Goal: Task Accomplishment & Management: Manage account settings

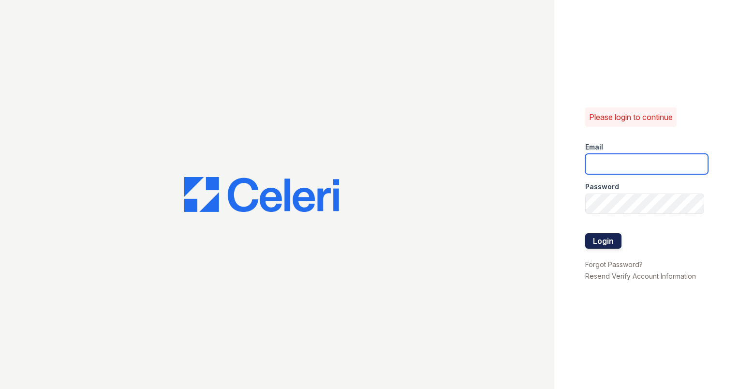
type input "[EMAIL_ADDRESS][DOMAIN_NAME]"
click at [614, 240] on button "Login" at bounding box center [603, 240] width 36 height 15
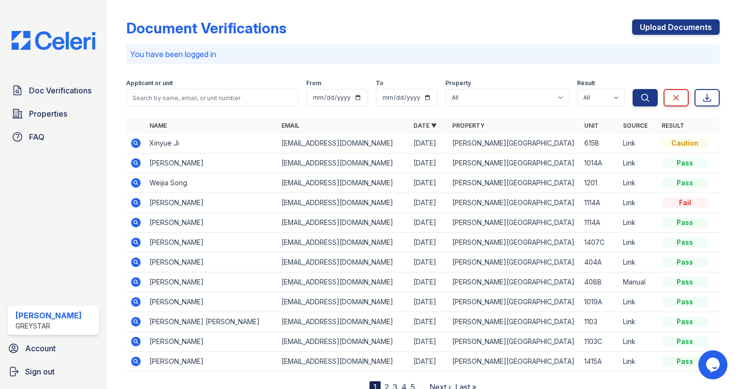
click at [649, 75] on form "Applicant or unit From To Property All [PERSON_NAME][GEOGRAPHIC_DATA] Result Al…" at bounding box center [422, 91] width 593 height 39
click at [40, 371] on span "Sign out" at bounding box center [39, 371] width 29 height 12
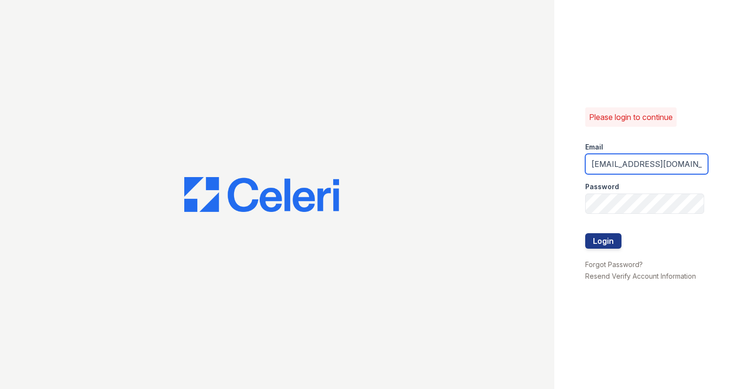
click at [649, 169] on input "hamiltoncovelm@greystar.com" at bounding box center [646, 164] width 123 height 20
click at [649, 168] on input "hamiltoncovelm@greystar.com" at bounding box center [646, 164] width 123 height 20
type input "hobokenpointlmgr@greystar.com"
click at [614, 235] on button "Login" at bounding box center [603, 240] width 36 height 15
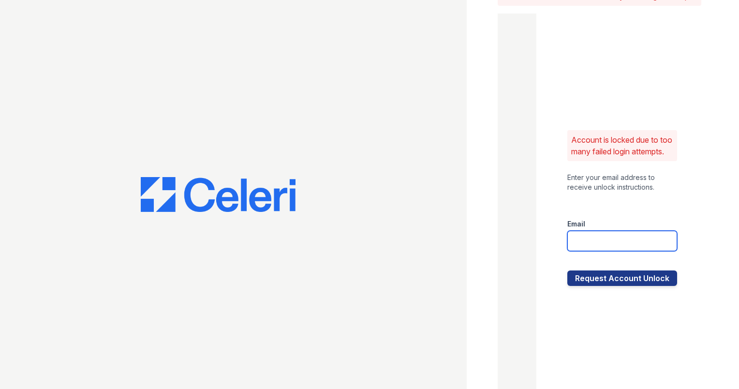
click at [595, 247] on input "email" at bounding box center [622, 241] width 110 height 20
click at [567, 190] on div "Enter your email address to receive unlock instructions." at bounding box center [622, 182] width 110 height 19
